Goal: Entertainment & Leisure: Consume media (video, audio)

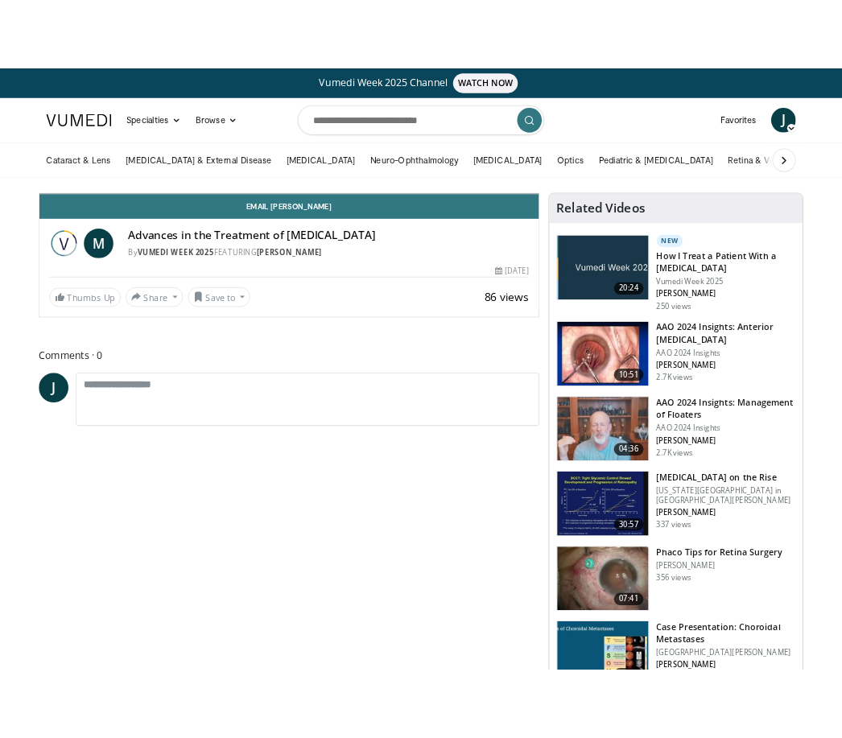
scroll to position [19, 0]
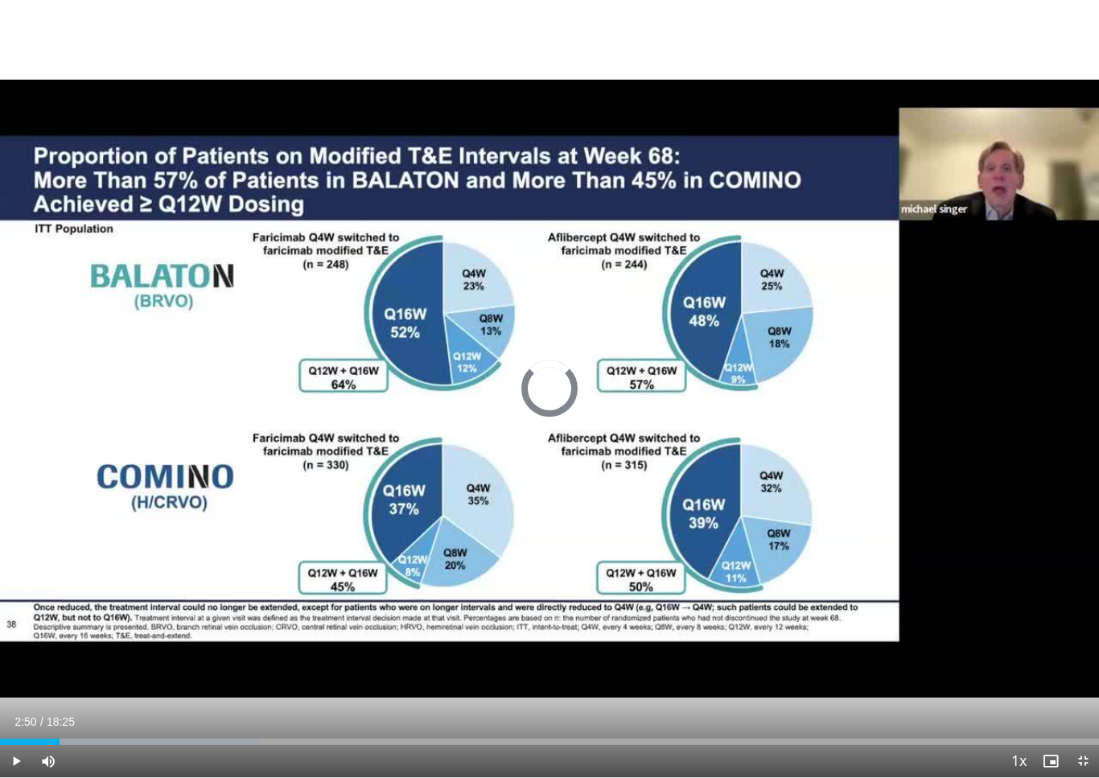
click at [169, 737] on div "Progress Bar" at bounding box center [129, 742] width 258 height 6
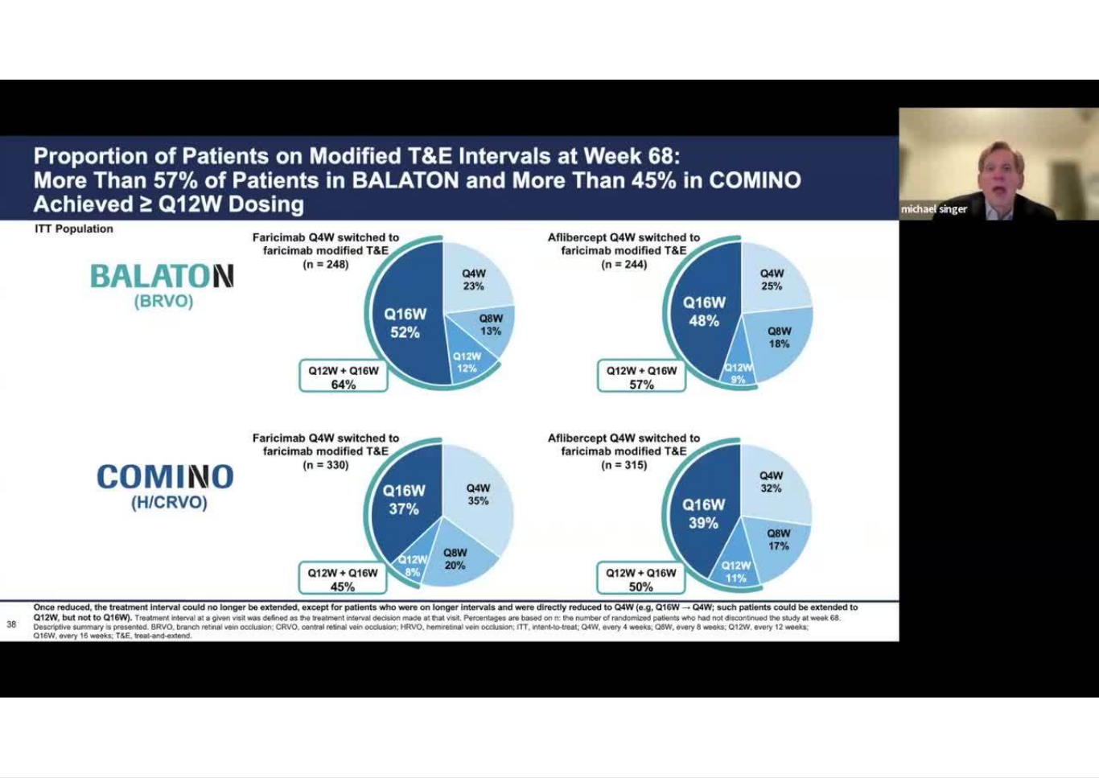
click at [465, 645] on div "10 seconds Tap to unmute" at bounding box center [549, 388] width 1099 height 777
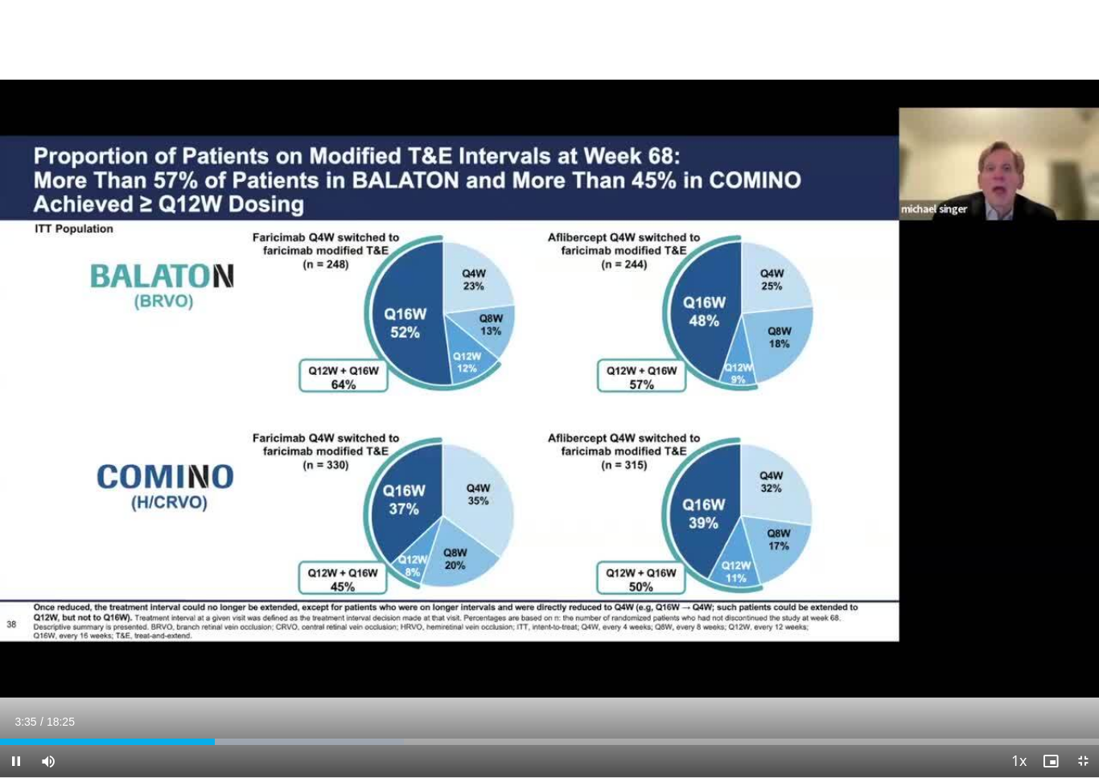
click at [302, 737] on div "Progress Bar" at bounding box center [202, 742] width 404 height 6
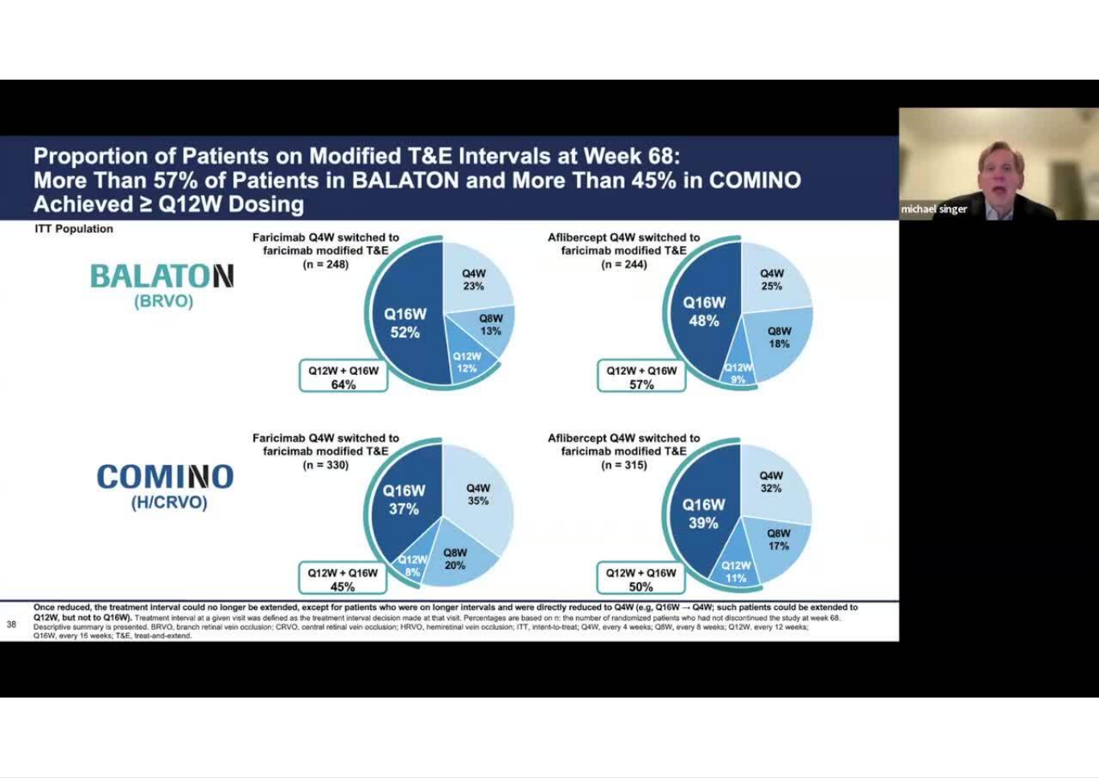
click at [512, 737] on div "Loaded : 53.40%" at bounding box center [549, 769] width 1099 height 15
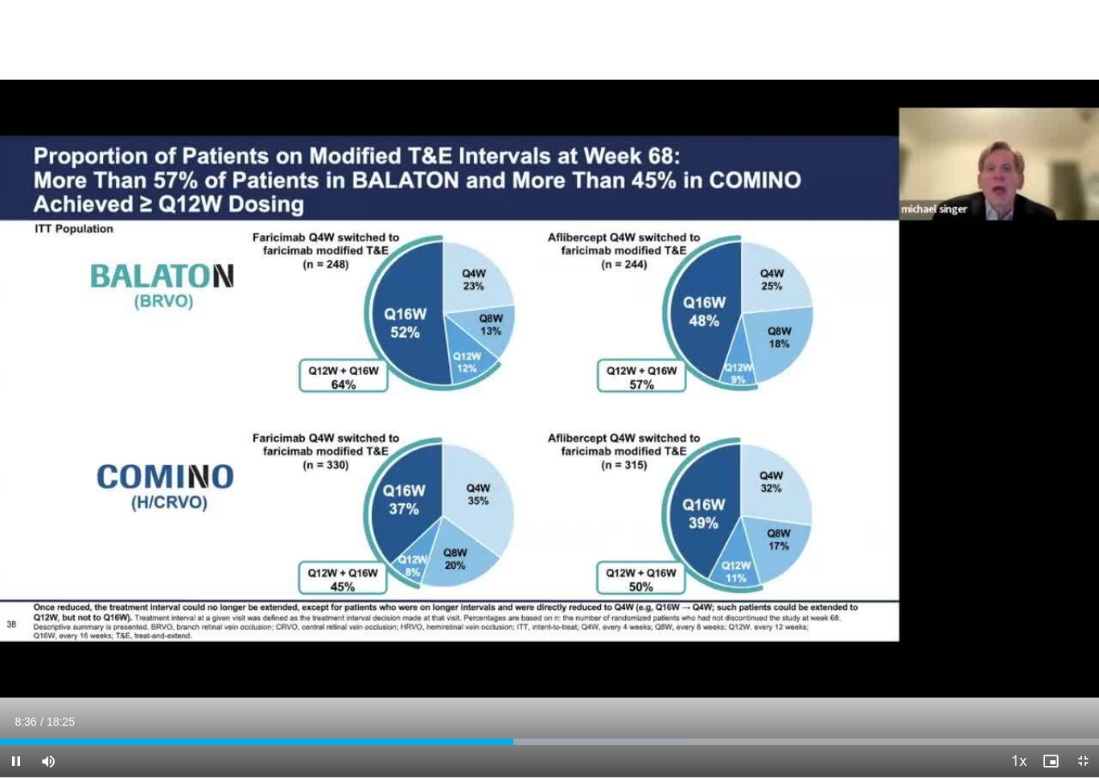
click at [638, 737] on div "Progress Bar" at bounding box center [482, 742] width 418 height 6
click at [732, 737] on div "Current Time 10:42 / Duration 18:25 Pause Skip Backward Skip Forward Mute Loade…" at bounding box center [549, 761] width 1099 height 32
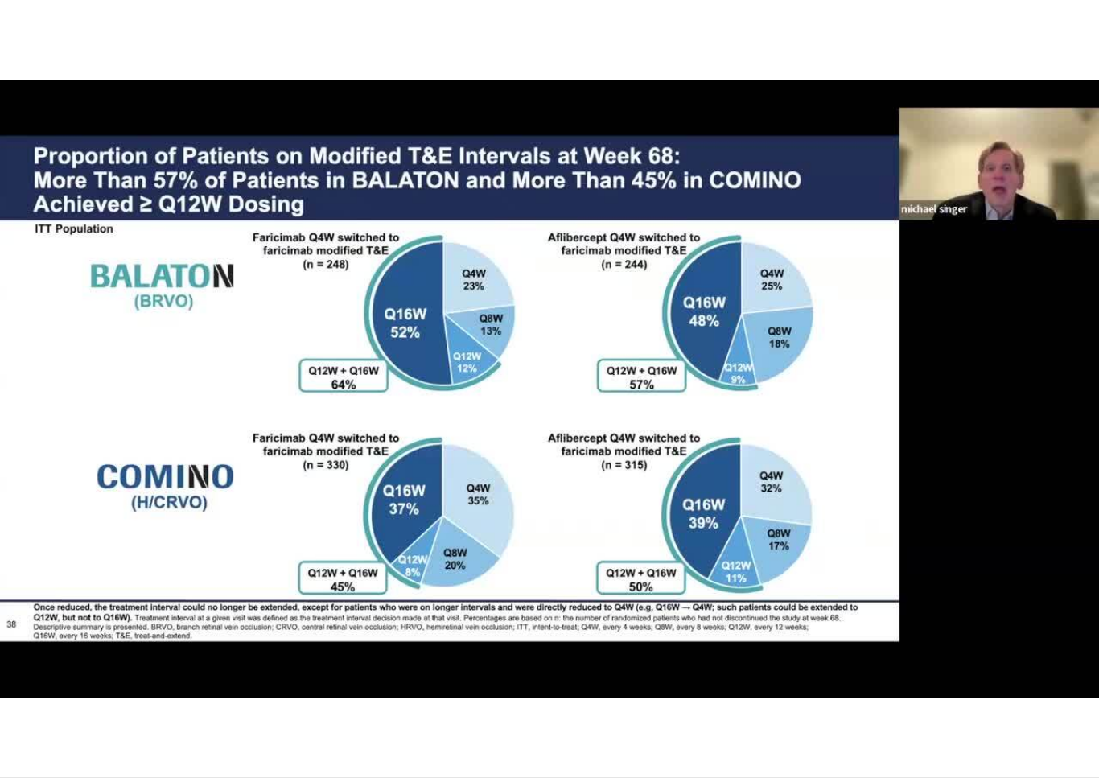
click at [743, 737] on div "Current Time 10:43 / Duration 18:25 Pause Skip Backward Skip Forward Mute Loade…" at bounding box center [549, 793] width 1099 height 32
click at [773, 737] on div "Current Time 10:44 / Duration 18:25 Pause Skip Backward Skip Forward Mute Loade…" at bounding box center [549, 793] width 1099 height 32
click at [777, 737] on div "Current Time 10:44 / Duration 18:25 Pause Skip Backward Skip Forward Mute Loade…" at bounding box center [549, 793] width 1099 height 32
click at [771, 737] on div "Current Time 10:45 / Duration 18:25 Pause Skip Backward Skip Forward Mute Loade…" at bounding box center [549, 793] width 1099 height 32
click at [767, 737] on div "Current Time 10:46 / Duration 18:25 Pause Skip Backward Skip Forward Mute Loade…" at bounding box center [549, 793] width 1099 height 32
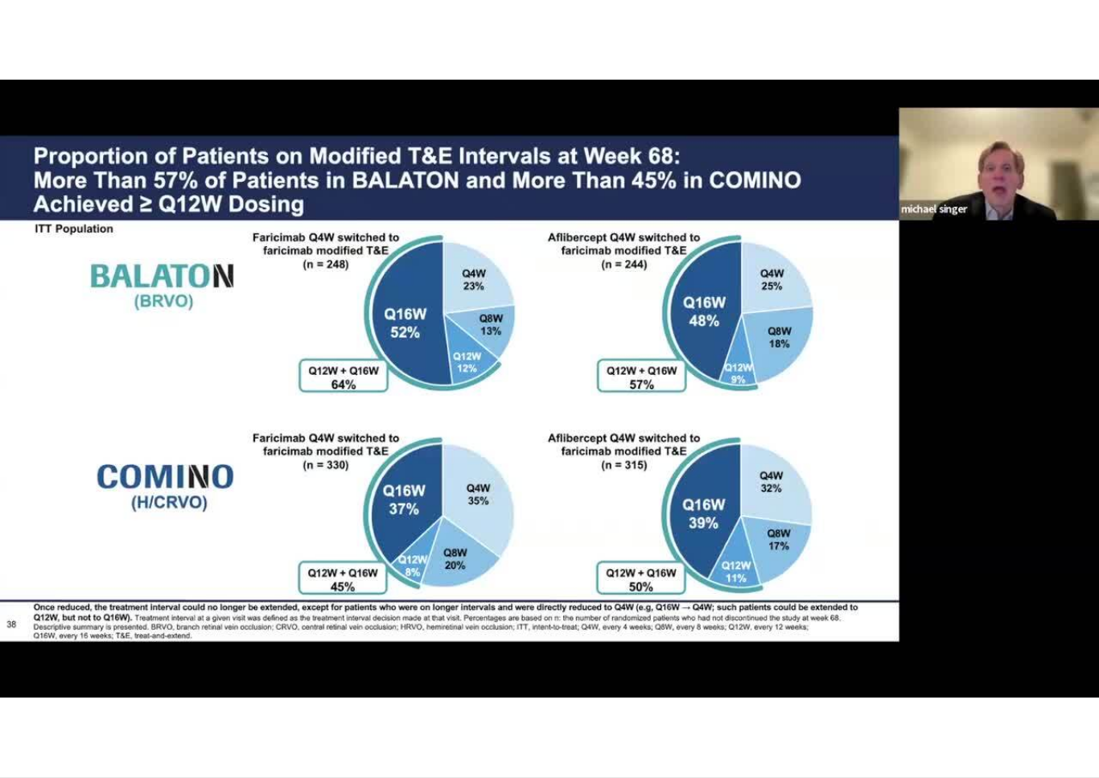
click at [750, 737] on div "Current Time 10:47 / Duration 18:25 Pause Skip Backward Skip Forward Mute Loade…" at bounding box center [549, 793] width 1099 height 32
click at [783, 737] on div "Current Time 10:47 / Duration 18:25 Pause Skip Backward Skip Forward Mute Loade…" at bounding box center [549, 793] width 1099 height 32
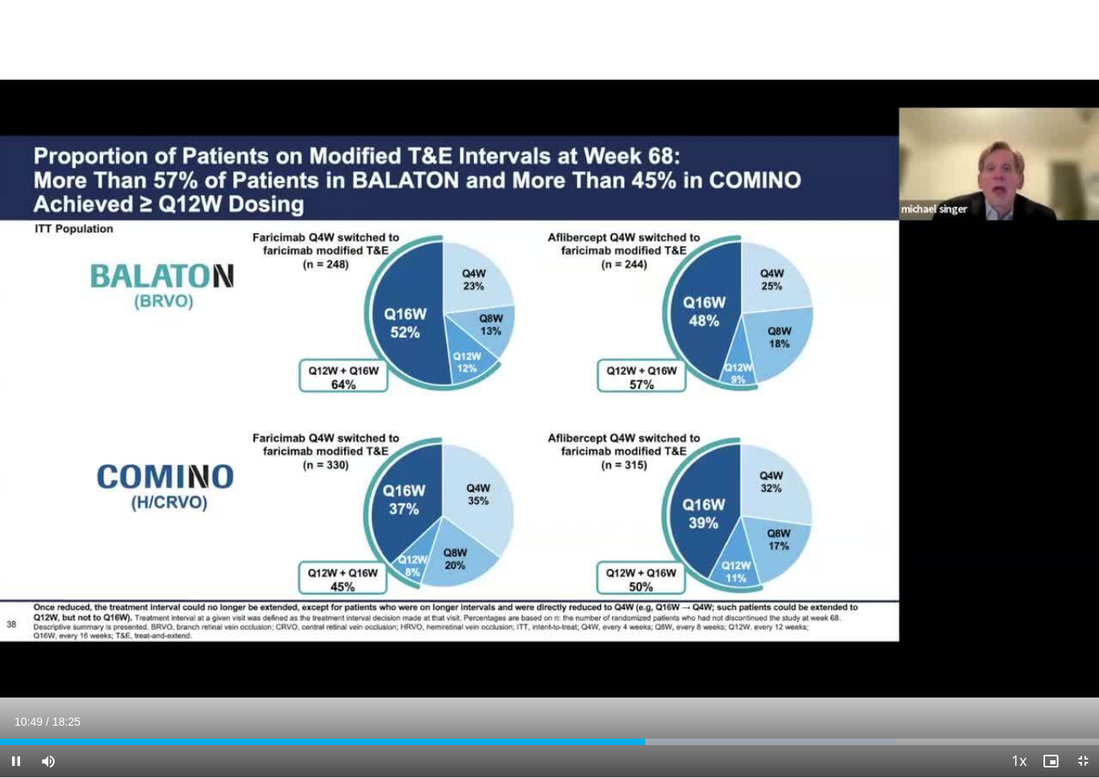
click at [825, 737] on div "Current Time 10:49 / Duration 18:25 Pause Skip Backward Skip Forward Mute Loade…" at bounding box center [549, 761] width 1099 height 32
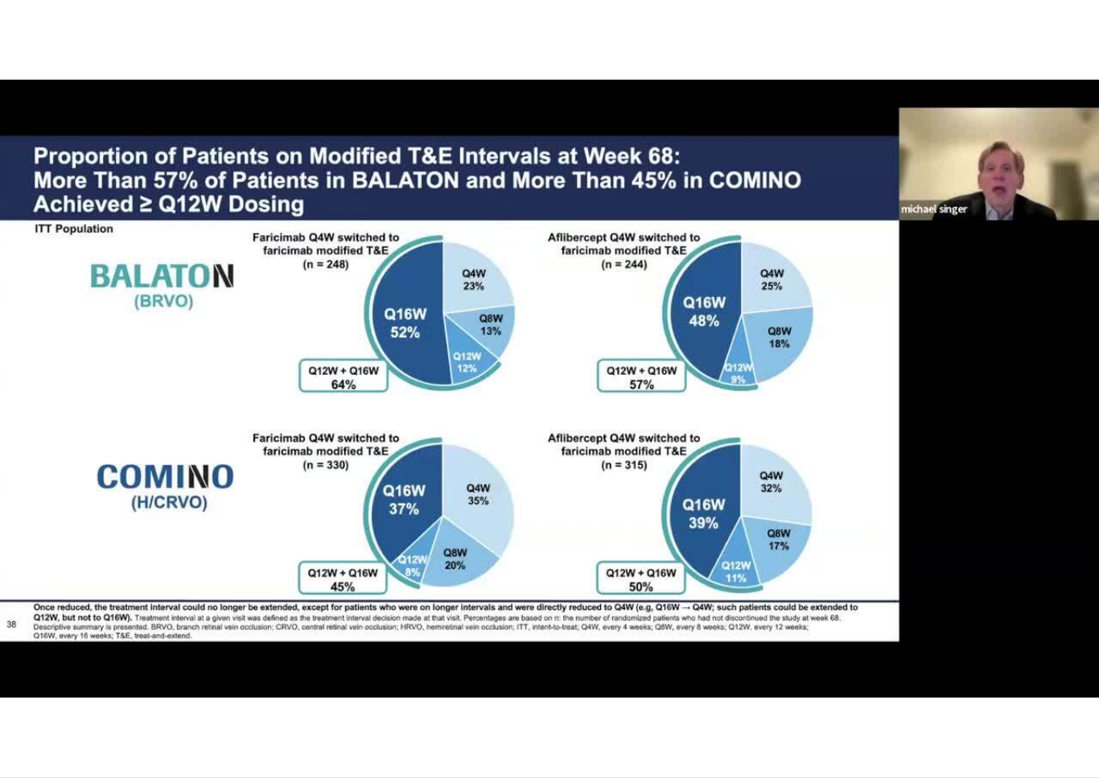
click at [830, 737] on div "Current Time 10:49 / Duration 18:25 Pause Skip Backward Skip Forward Mute Loade…" at bounding box center [549, 793] width 1099 height 32
click at [836, 737] on div "Loaded : 81.46%" at bounding box center [549, 769] width 1099 height 15
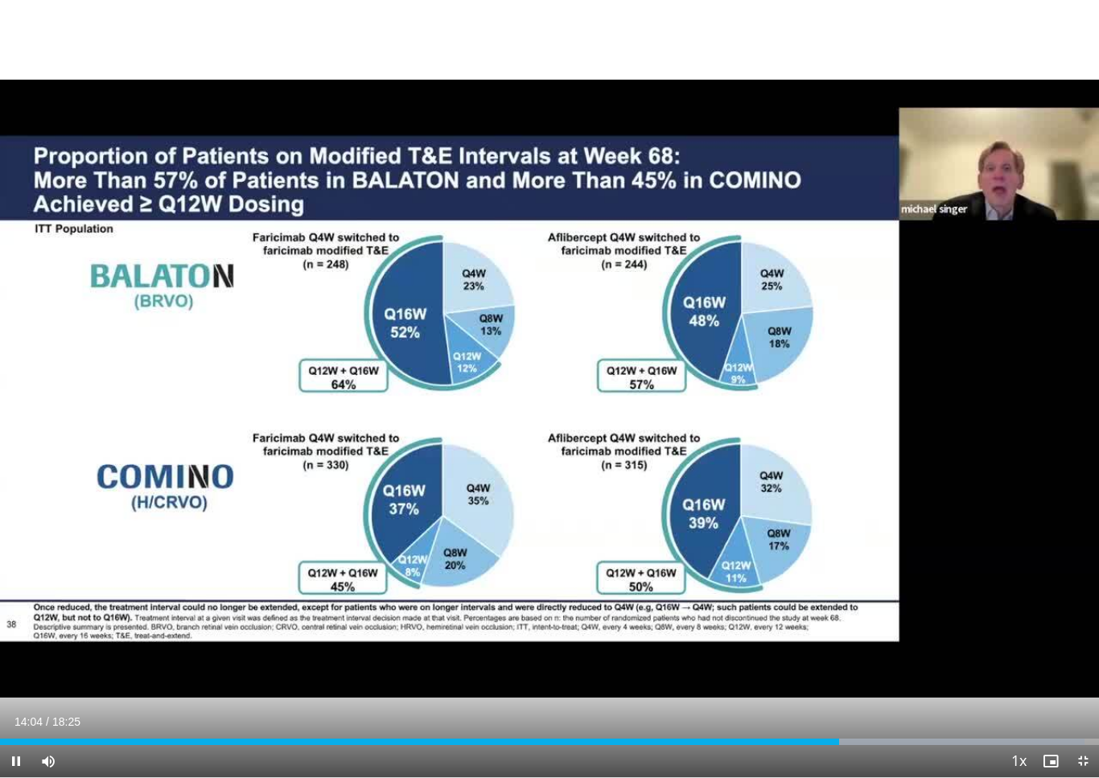
click at [841, 737] on div "Progress Bar" at bounding box center [900, 742] width 368 height 6
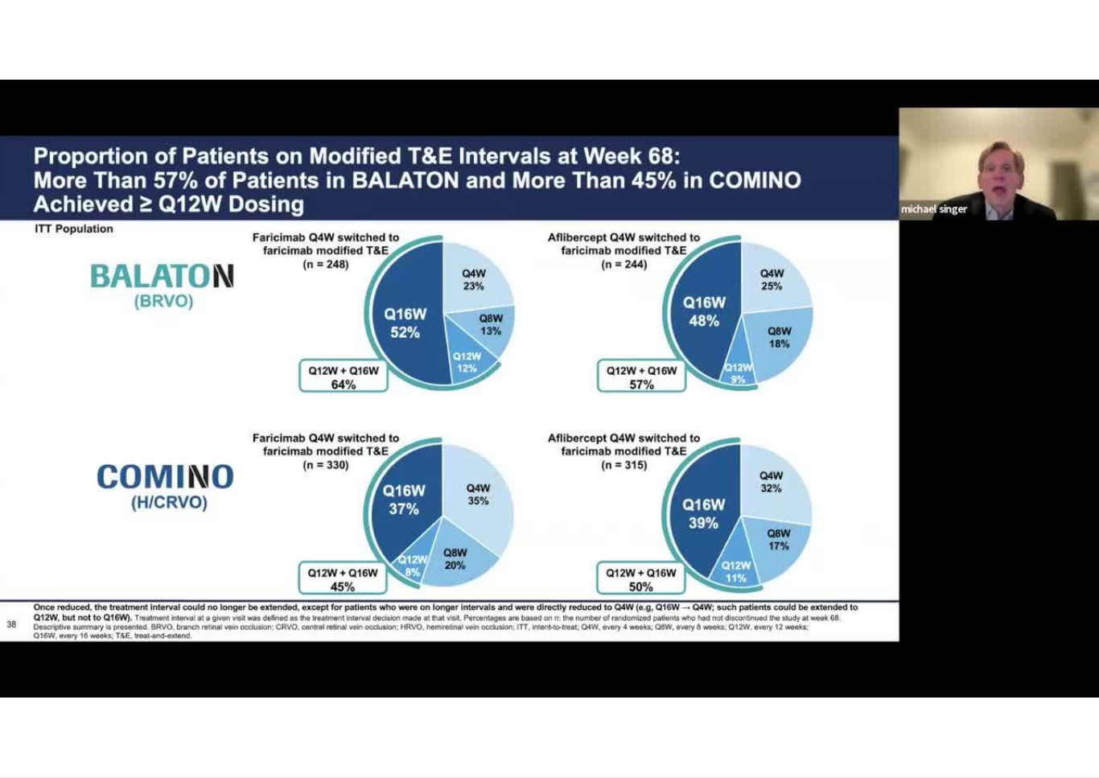
click at [841, 737] on div "Current Time 14:55 / Duration 18:25" at bounding box center [549, 754] width 1099 height 14
click at [841, 737] on div "Progress Bar" at bounding box center [912, 774] width 374 height 6
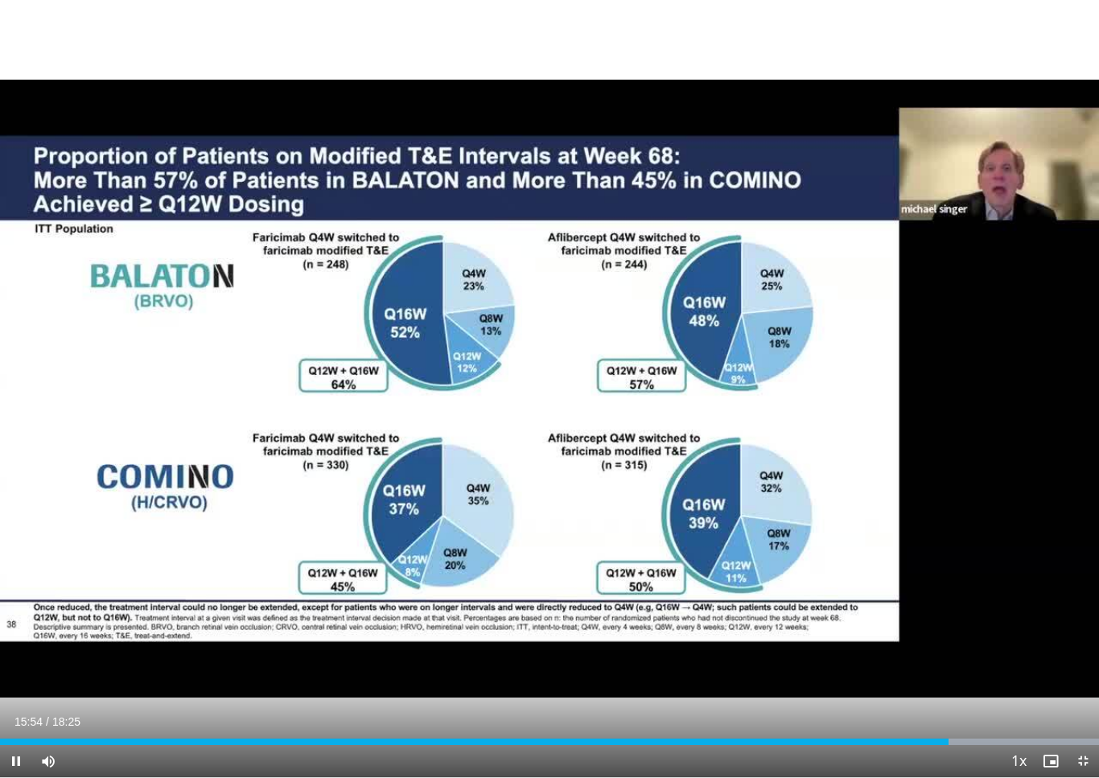
click at [841, 737] on div "Progress Bar" at bounding box center [912, 742] width 374 height 6
